Goal: Subscribe to service/newsletter

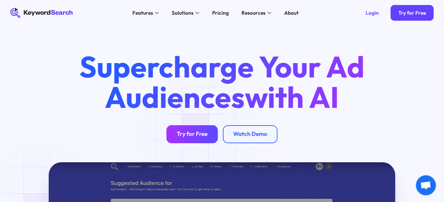
click at [200, 138] on div "Try for Free" at bounding box center [192, 134] width 31 height 7
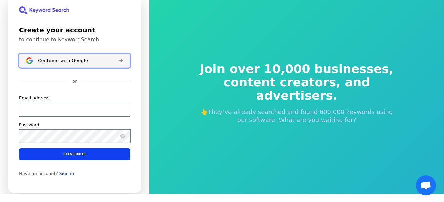
click at [91, 65] on button "Continue with Google" at bounding box center [74, 61] width 111 height 14
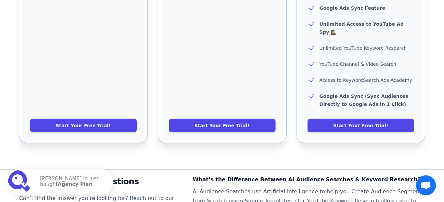
scroll to position [313, 0]
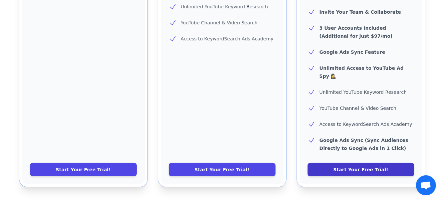
click at [342, 163] on link "Start Your Free Trial!" at bounding box center [361, 169] width 107 height 13
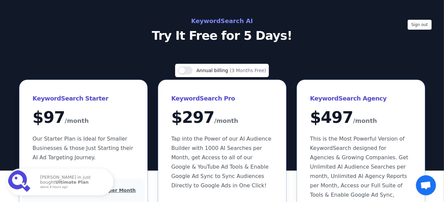
scroll to position [0, 0]
